Goal: Task Accomplishment & Management: Use online tool/utility

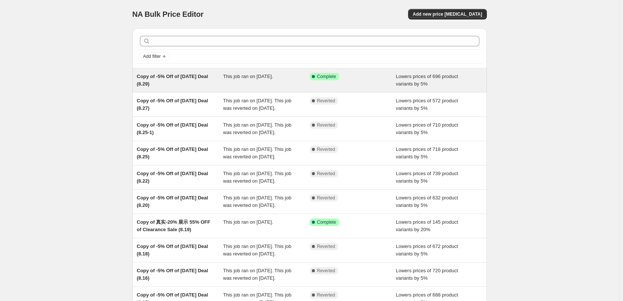
click at [235, 82] on div "This job ran on [DATE]." at bounding box center [266, 80] width 87 height 15
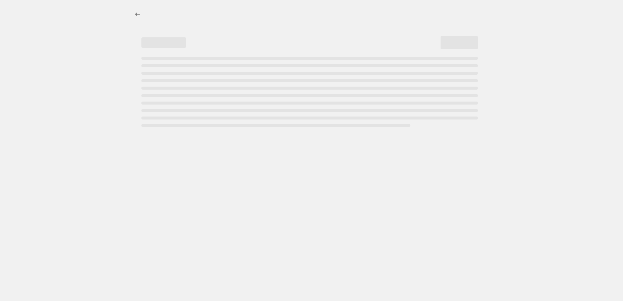
select select "percentage"
select select "pp"
select select "collection"
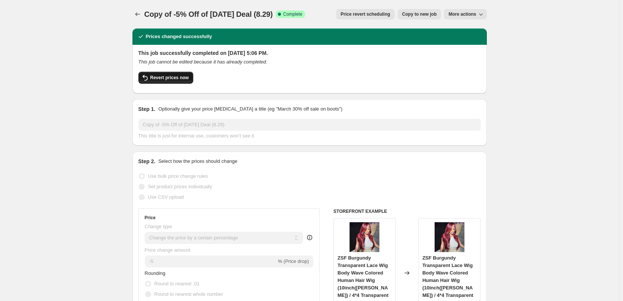
click at [169, 75] on span "Revert prices now" at bounding box center [169, 78] width 38 height 6
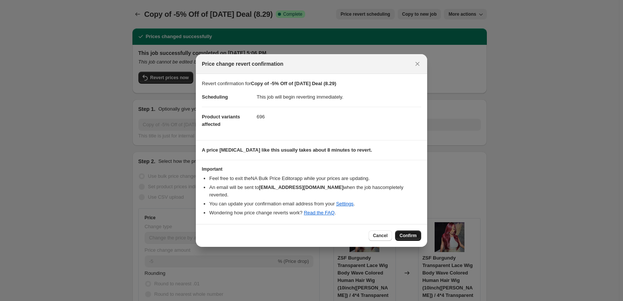
click at [410, 230] on button "Confirm" at bounding box center [408, 235] width 26 height 10
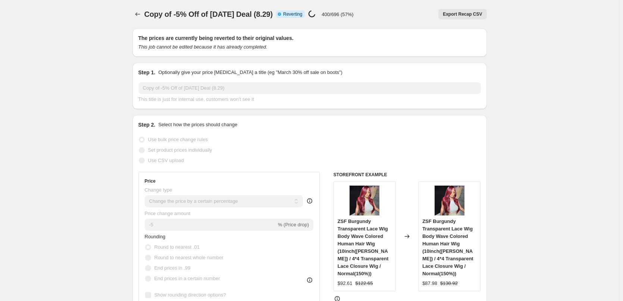
select select "percentage"
select select "pp"
select select "collection"
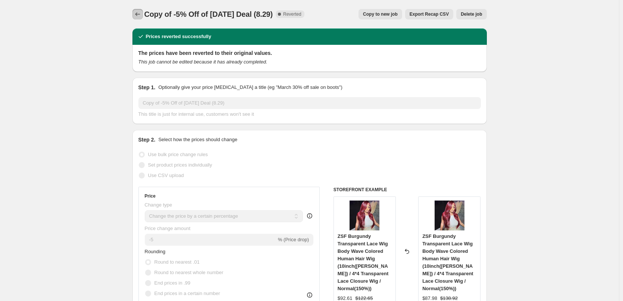
click at [137, 13] on icon "Price change jobs" at bounding box center [137, 13] width 7 height 7
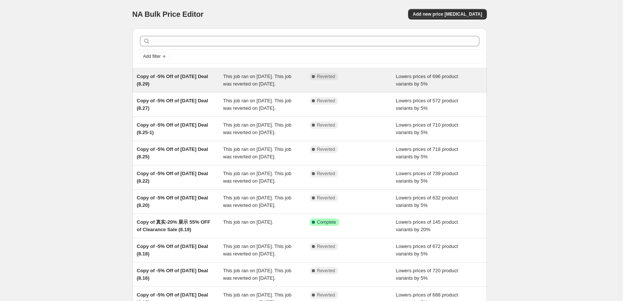
click at [253, 88] on div "This job ran on [DATE]. This job was reverted on [DATE]." at bounding box center [266, 80] width 87 height 15
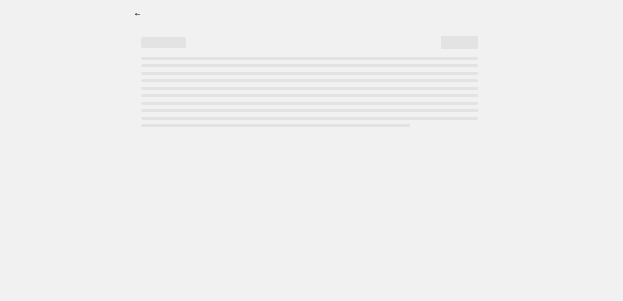
select select "percentage"
select select "pp"
select select "collection"
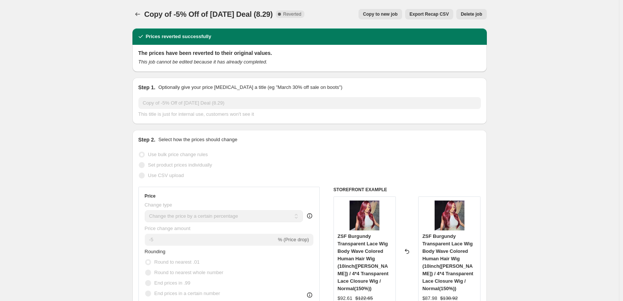
click at [387, 12] on span "Copy to new job" at bounding box center [380, 14] width 35 height 6
select select "percentage"
select select "pp"
select select "collection"
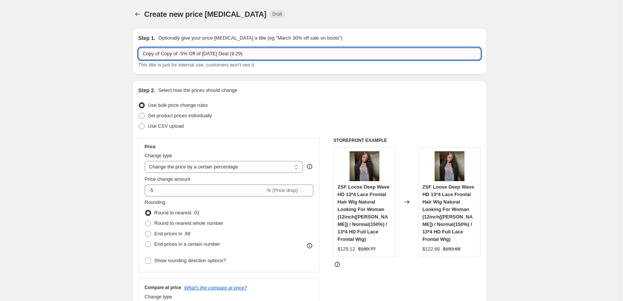
drag, startPoint x: 163, startPoint y: 56, endPoint x: 140, endPoint y: 54, distance: 23.3
click at [140, 54] on input "Copy of Copy of -5% Off of [DATE] Deal (8.29)" at bounding box center [309, 54] width 343 height 12
click at [221, 56] on input "Copy of -5% Off of [DATE] Deal (8.29)" at bounding box center [309, 54] width 343 height 12
type input "Copy of -5% Off of [DATE] Deal (8.30)"
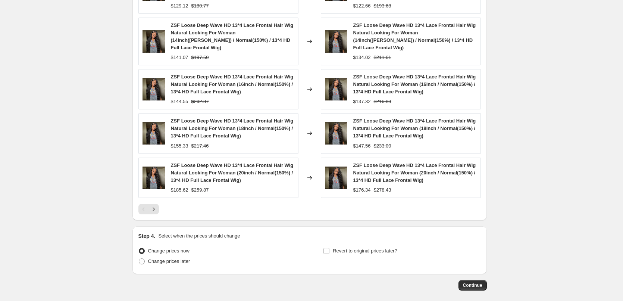
scroll to position [681, 0]
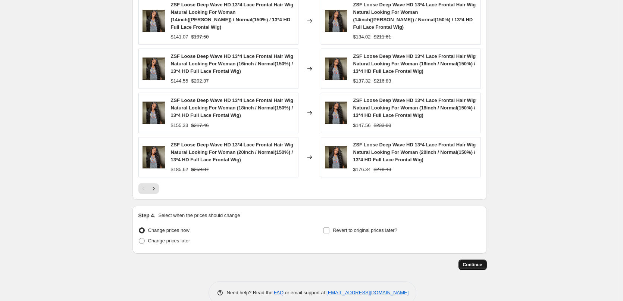
click at [472, 262] on span "Continue" at bounding box center [472, 265] width 19 height 6
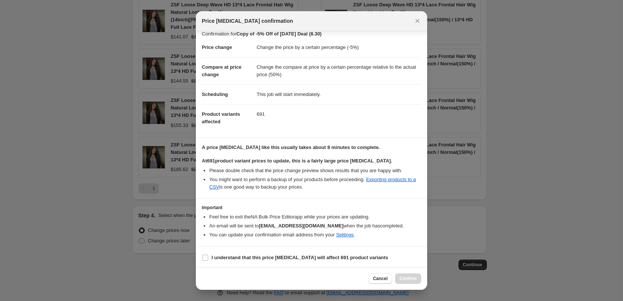
scroll to position [9, 0]
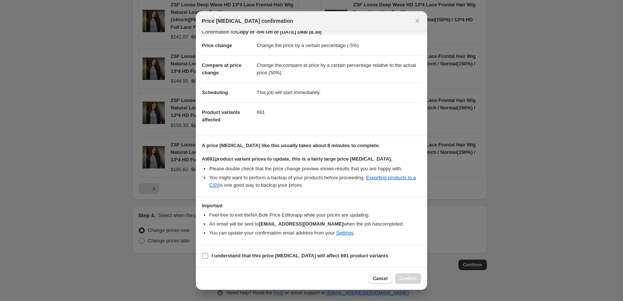
click at [206, 252] on span ":r90:" at bounding box center [205, 255] width 7 height 7
click at [206, 253] on input "I understand that this price [MEDICAL_DATA] will affect 691 product variants" at bounding box center [205, 256] width 6 height 6
checkbox input "true"
click at [410, 280] on span "Confirm" at bounding box center [408, 278] width 17 height 6
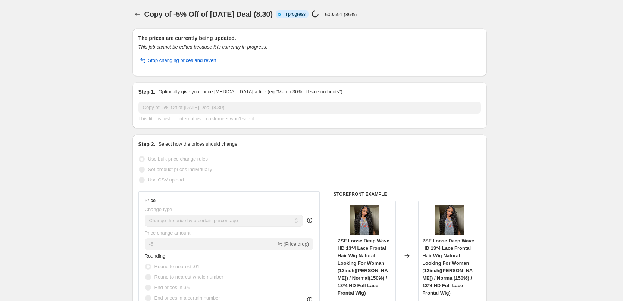
select select "percentage"
select select "pp"
select select "collection"
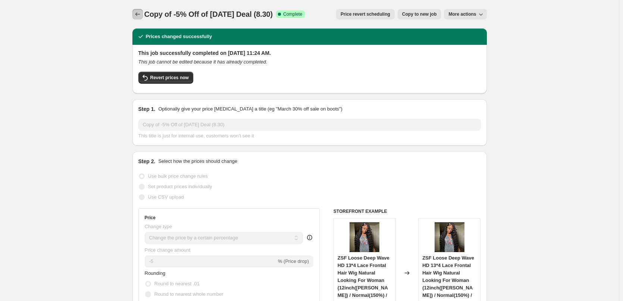
click at [136, 14] on icon "Price change jobs" at bounding box center [137, 13] width 7 height 7
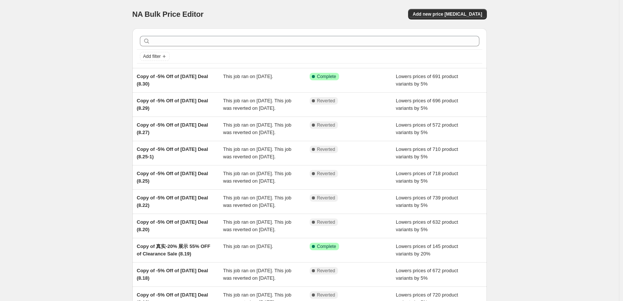
click at [103, 49] on div "NA Bulk Price Editor. This page is ready NA Bulk Price Editor Add new price [ME…" at bounding box center [309, 192] width 619 height 384
